Goal: Navigation & Orientation: Go to known website

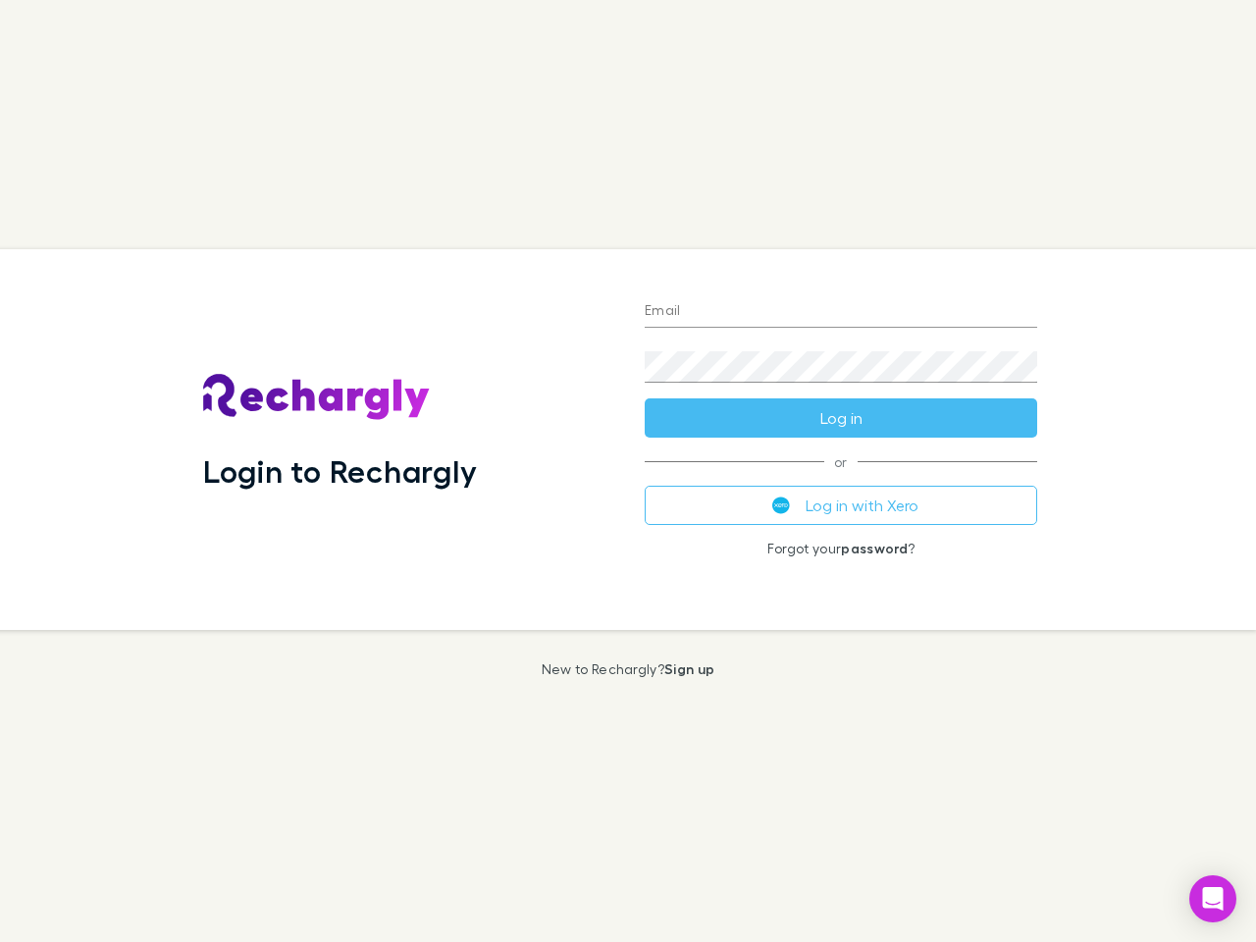
click at [628, 471] on div "Login to Rechargly" at bounding box center [407, 439] width 441 height 381
click at [841, 312] on input "Email" at bounding box center [840, 311] width 392 height 31
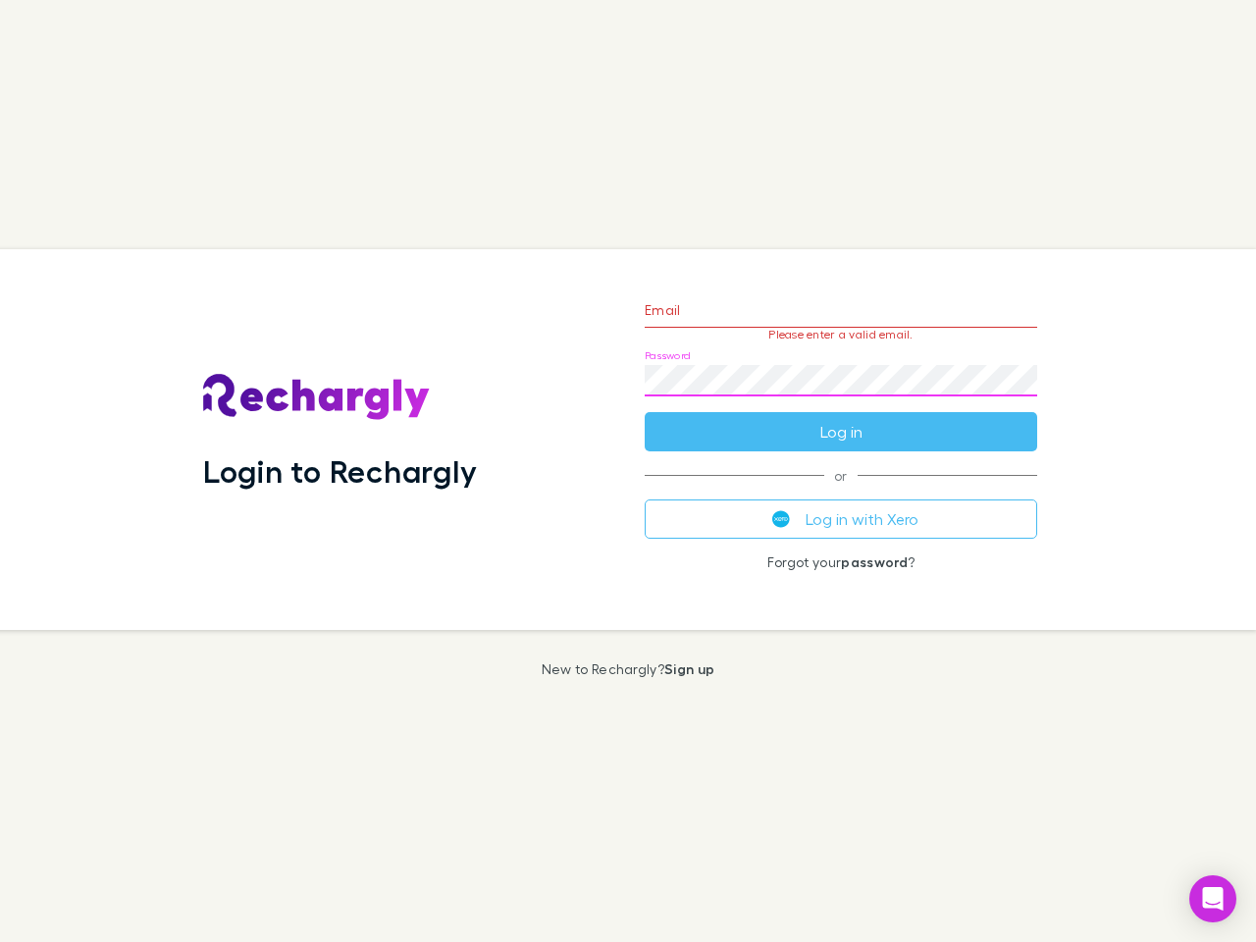
click at [841, 418] on form "Email Please enter a valid email. Password Log in" at bounding box center [840, 366] width 392 height 171
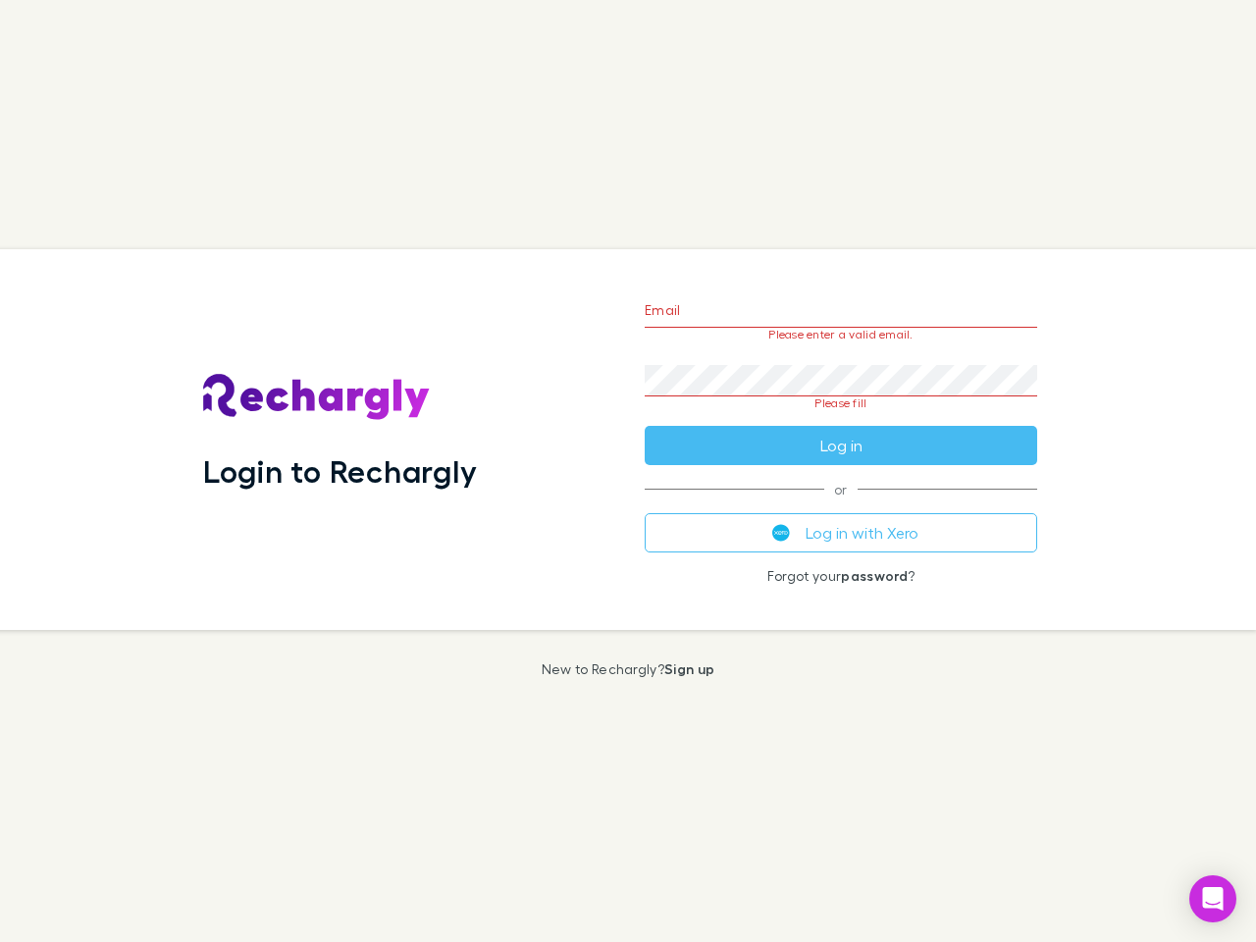
click at [841, 505] on div "Email Please enter a valid email. Password Please fill Log in or Log in with Xe…" at bounding box center [841, 439] width 424 height 381
click at [1212, 899] on icon "Open Intercom Messenger" at bounding box center [1213, 899] width 21 height 24
